Goal: Find specific page/section: Locate item on page

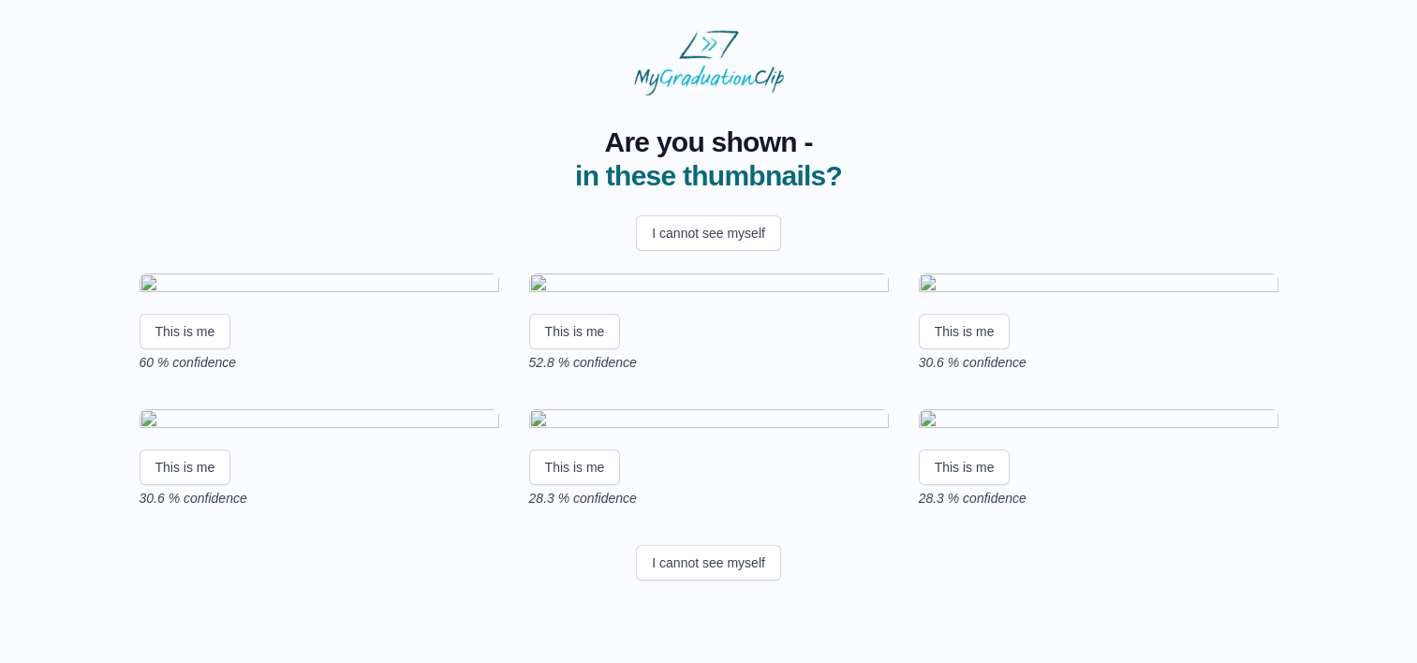
click at [318, 299] on img at bounding box center [320, 285] width 360 height 25
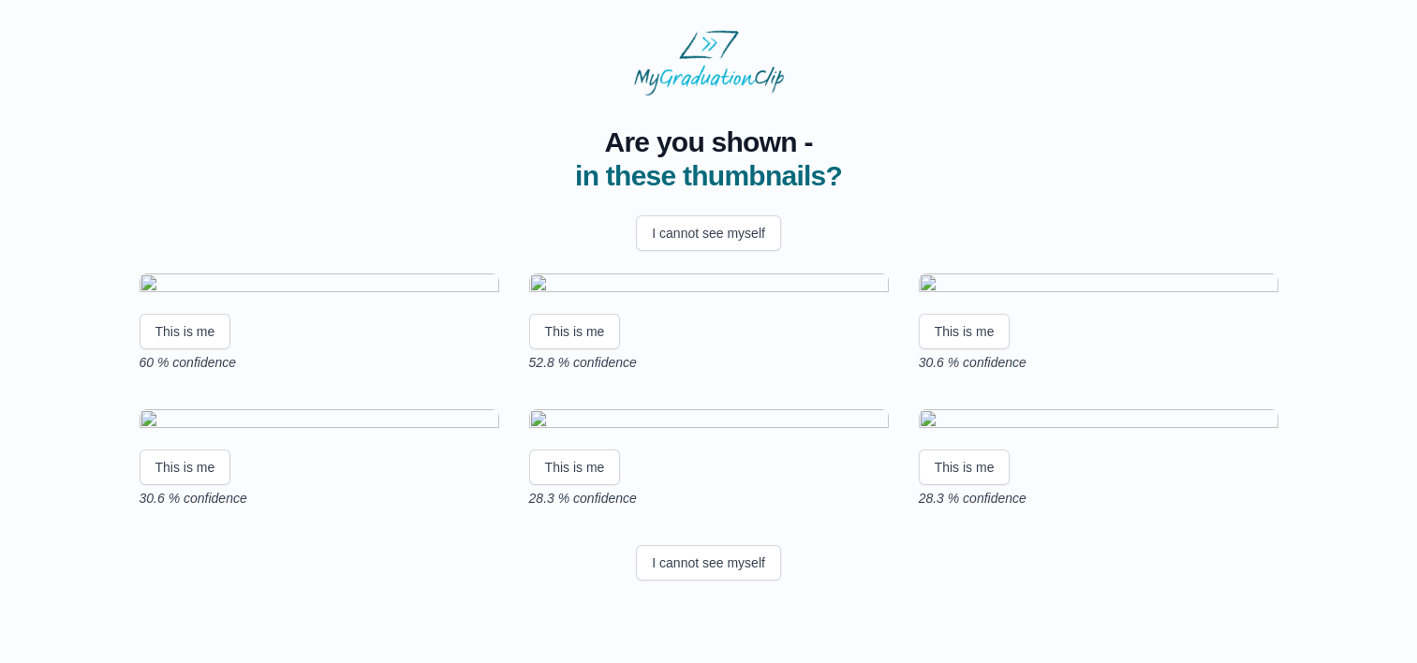
click at [380, 273] on img at bounding box center [320, 285] width 360 height 25
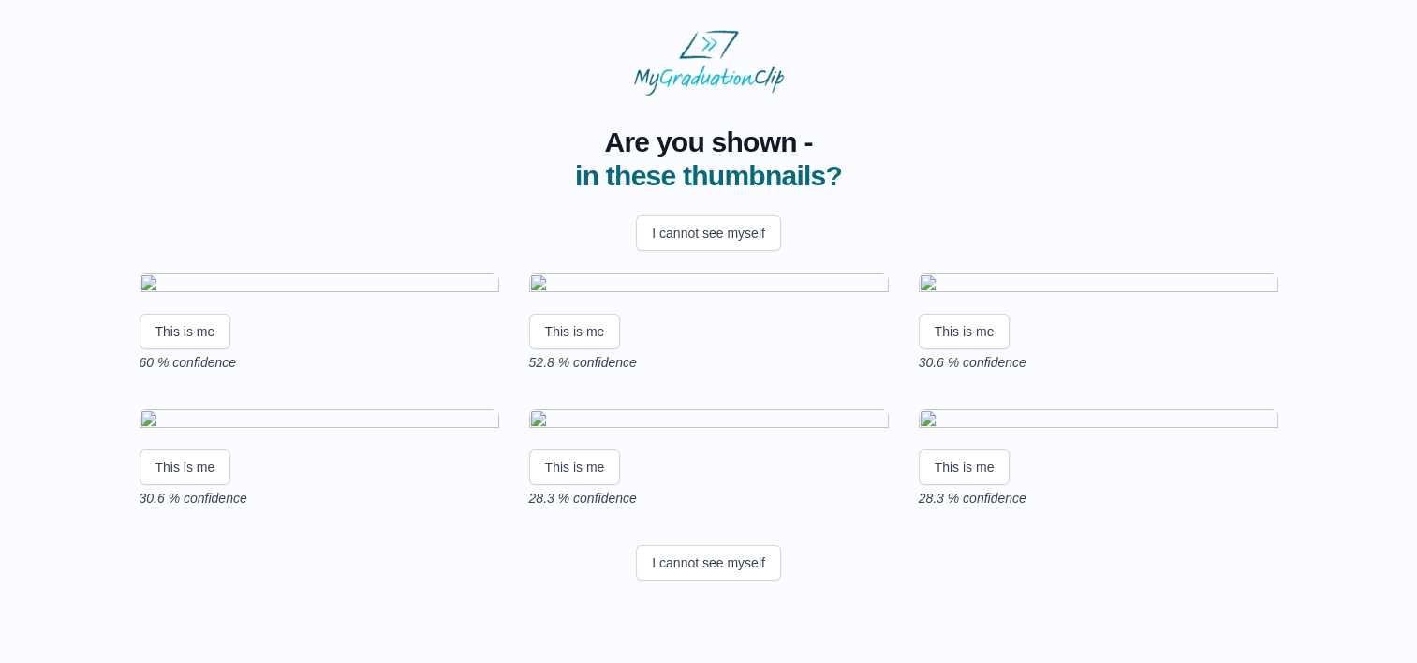
click at [355, 299] on img at bounding box center [320, 285] width 360 height 25
click at [1416, 618] on html "Are you shown - in these thumbnails? I cannot see myself This is me 60 % confid…" at bounding box center [708, 309] width 1417 height 618
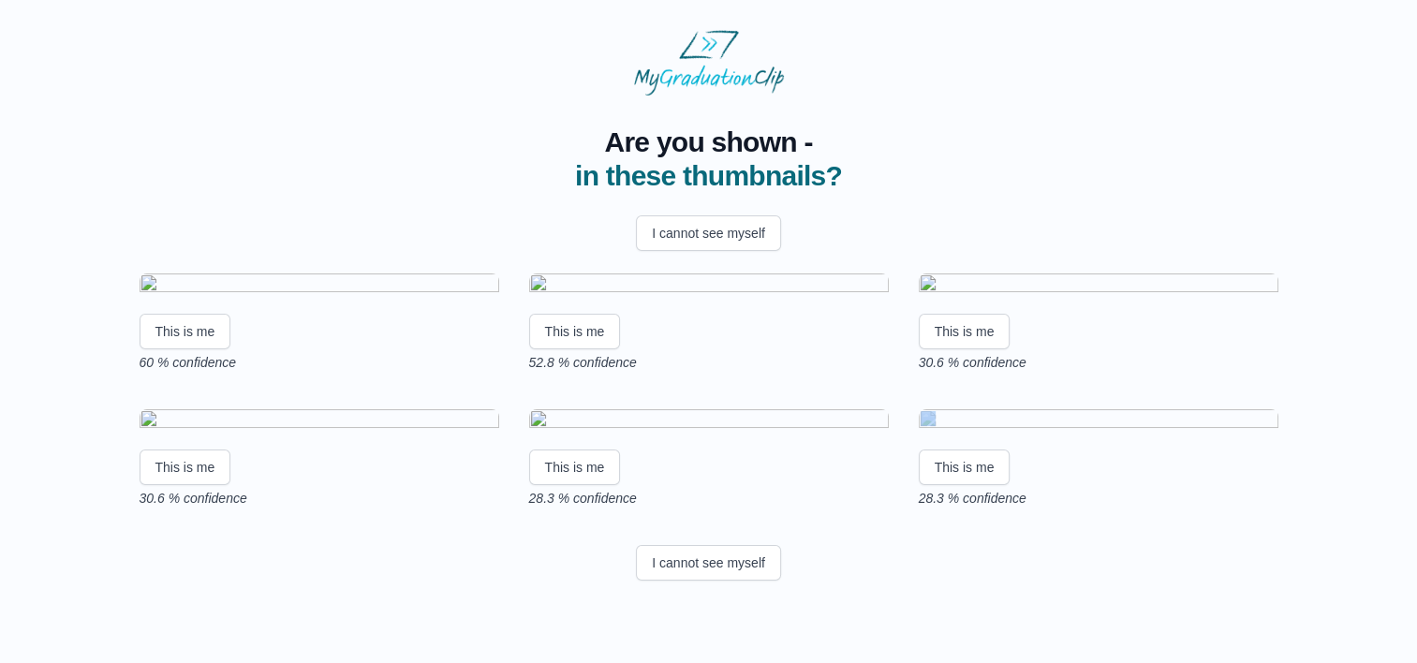
scroll to position [15, 0]
click at [1416, 618] on html "Are you shown - in these thumbnails? I cannot see myself This is me 60 % confid…" at bounding box center [708, 309] width 1417 height 618
drag, startPoint x: 1416, startPoint y: 649, endPoint x: 1346, endPoint y: 495, distance: 168.9
click at [1346, 495] on div "Are you shown - in these thumbnails? I cannot see myself This is me 60 % confid…" at bounding box center [708, 342] width 1357 height 493
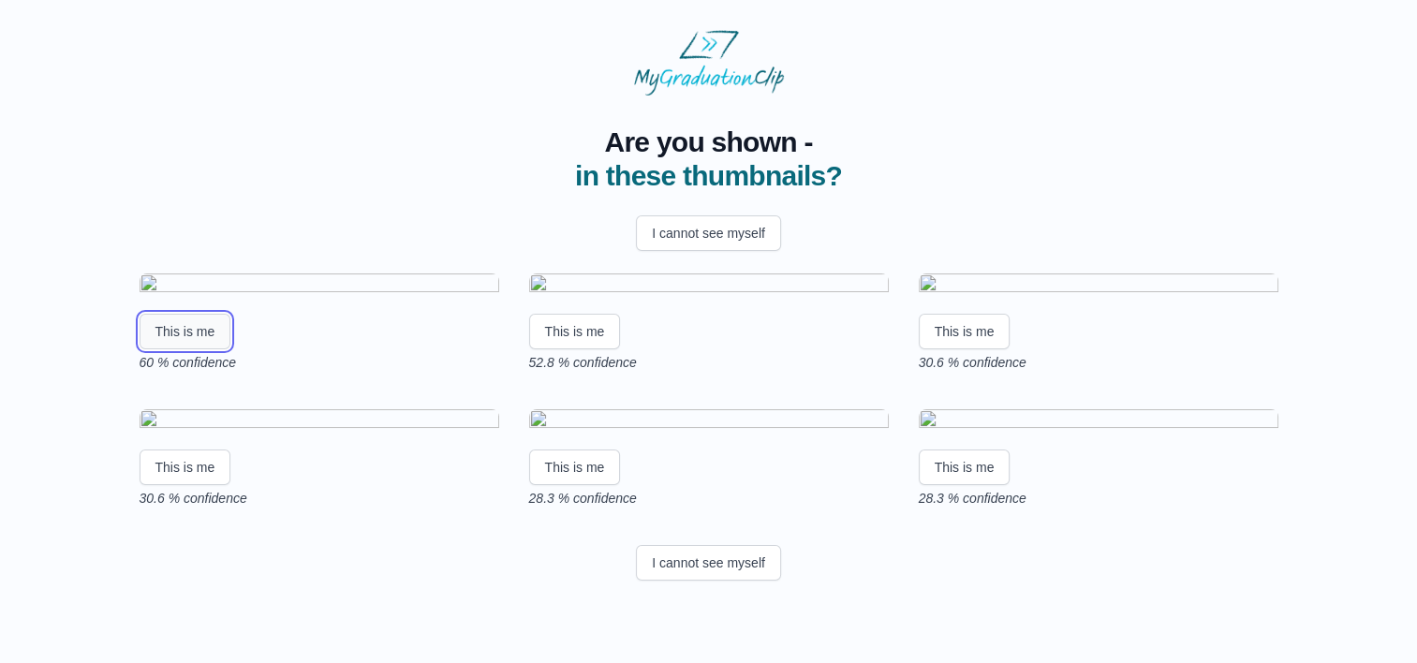
click at [199, 314] on button "This is me" at bounding box center [186, 332] width 92 height 36
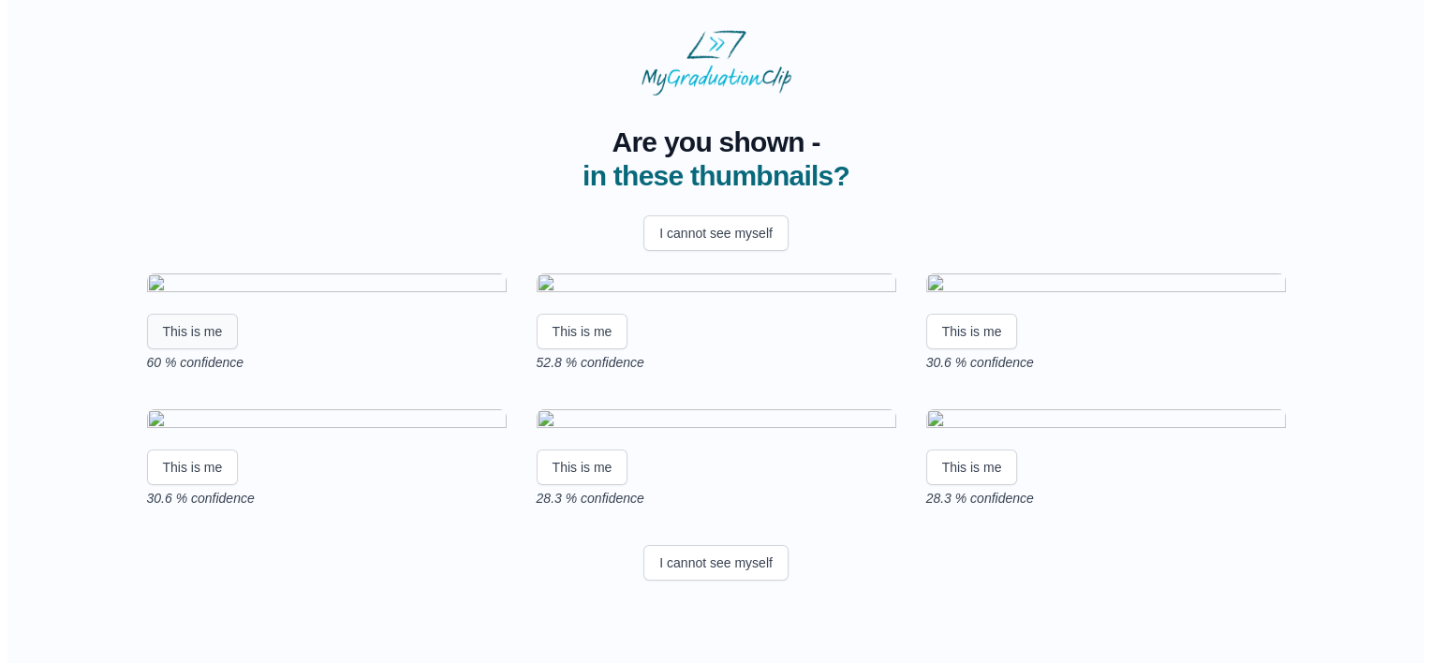
scroll to position [0, 0]
